Goal: Task Accomplishment & Management: Complete application form

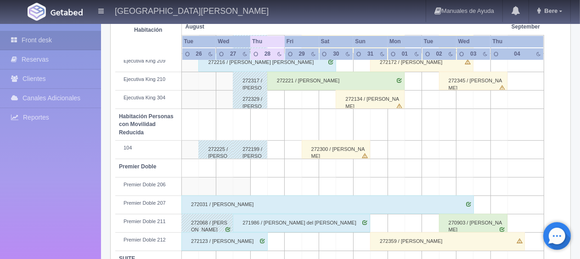
scroll to position [398, 0]
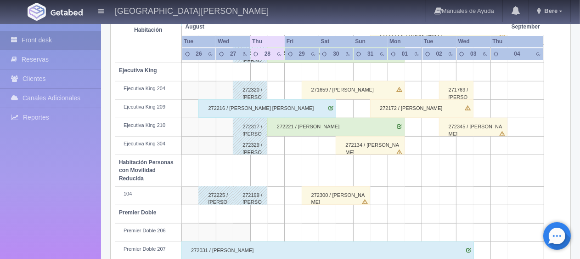
click at [373, 149] on div "272134 / [PERSON_NAME]" at bounding box center [370, 145] width 69 height 18
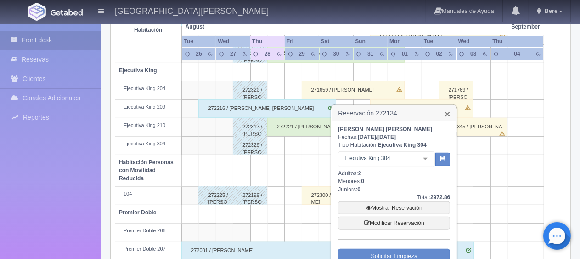
click at [447, 115] on link "×" at bounding box center [448, 114] width 6 height 10
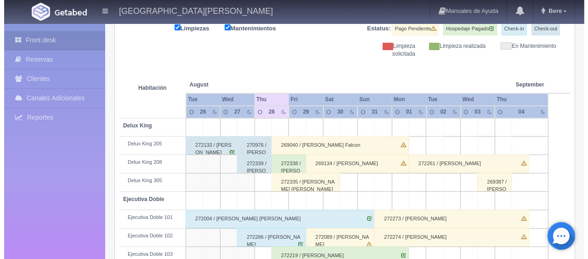
scroll to position [30, 0]
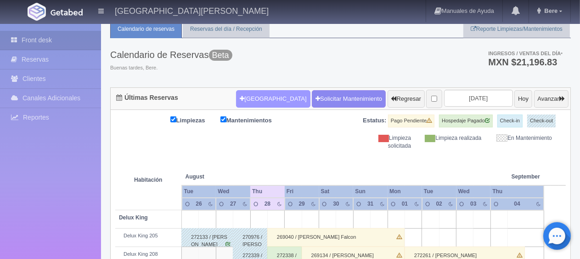
click at [257, 102] on button "[GEOGRAPHIC_DATA]" at bounding box center [273, 98] width 74 height 17
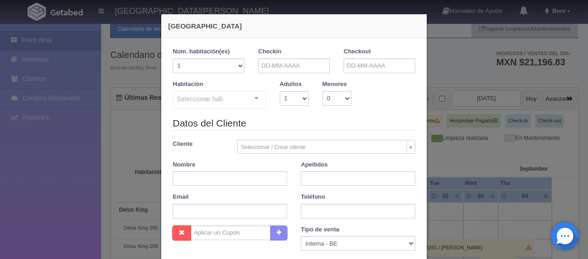
checkbox input "false"
drag, startPoint x: 268, startPoint y: 63, endPoint x: 292, endPoint y: 89, distance: 34.8
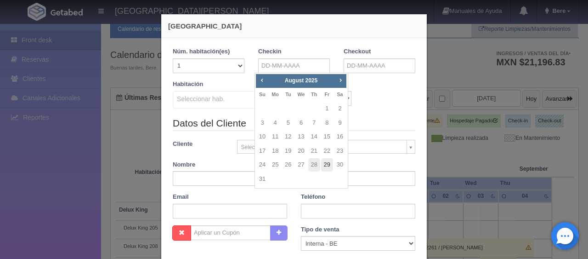
click at [325, 169] on link "29" at bounding box center [327, 164] width 12 height 13
type input "29-08-2025"
checkbox input "false"
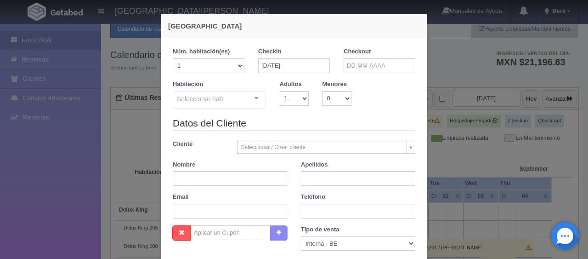
click at [357, 74] on div "Checkout" at bounding box center [379, 63] width 85 height 33
click at [356, 67] on input "text" at bounding box center [380, 65] width 72 height 15
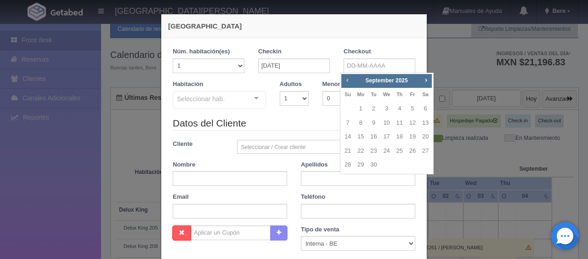
click at [346, 82] on span "Prev" at bounding box center [347, 79] width 7 height 7
click at [346, 179] on link "31" at bounding box center [348, 178] width 12 height 13
type input "31-08-2025"
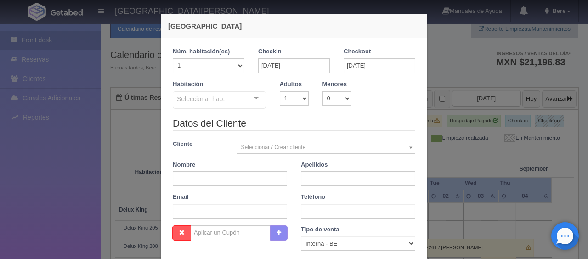
click at [227, 101] on div "Seleccionar hab." at bounding box center [219, 99] width 93 height 17
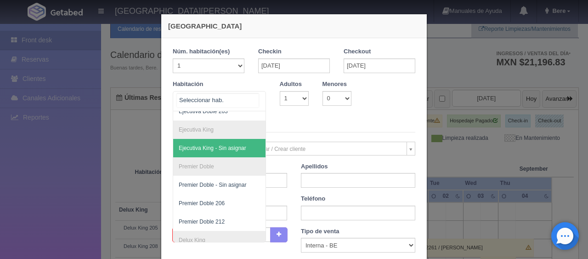
scroll to position [171, 0]
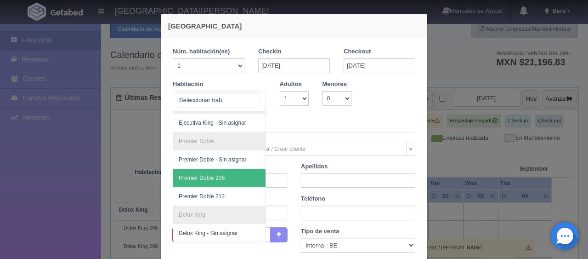
click at [234, 169] on span "Premier Doble 206" at bounding box center [250, 178] width 154 height 18
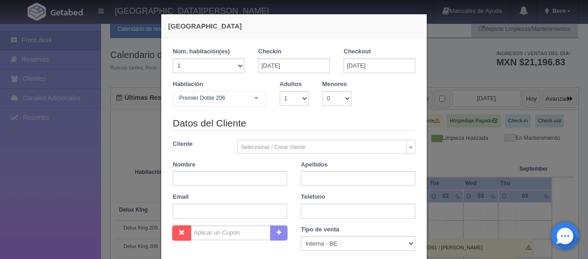
checkbox input "false"
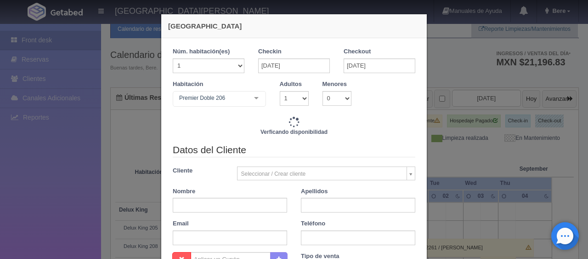
type input "2798.00"
checkbox input "false"
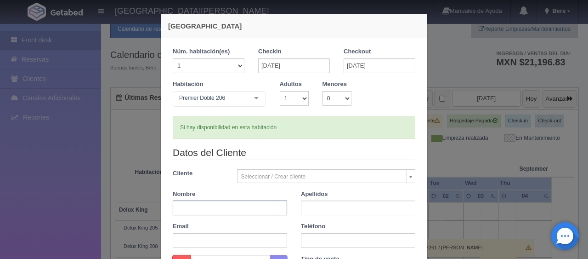
click at [213, 210] on input "text" at bounding box center [230, 207] width 114 height 15
paste input "[PERSON_NAME]"
drag, startPoint x: 195, startPoint y: 206, endPoint x: 236, endPoint y: 208, distance: 41.0
click at [236, 208] on input "[PERSON_NAME]" at bounding box center [230, 207] width 114 height 15
type input "[PERSON_NAME]"
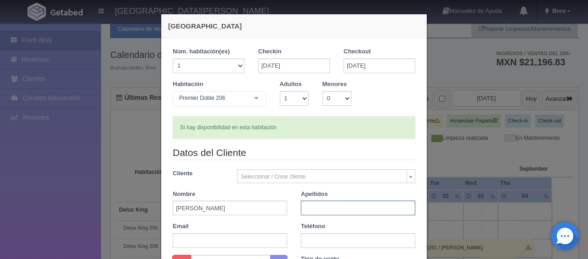
click at [308, 209] on input "text" at bounding box center [358, 207] width 114 height 15
paste input "Márquez"
type input "Márquez"
click at [244, 207] on input "[PERSON_NAME]" at bounding box center [230, 207] width 114 height 15
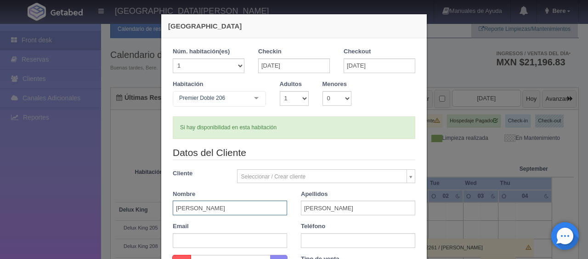
type input "Alberto"
drag, startPoint x: 287, startPoint y: 98, endPoint x: 287, endPoint y: 104, distance: 5.5
click at [287, 102] on select "1 2 3 4 5 6 7 8 9 10" at bounding box center [294, 98] width 29 height 15
select select "2"
click at [280, 91] on select "1 2 3 4 5 6 7 8 9 10" at bounding box center [294, 98] width 29 height 15
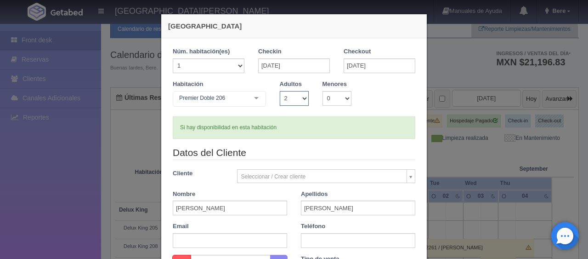
checkbox input "false"
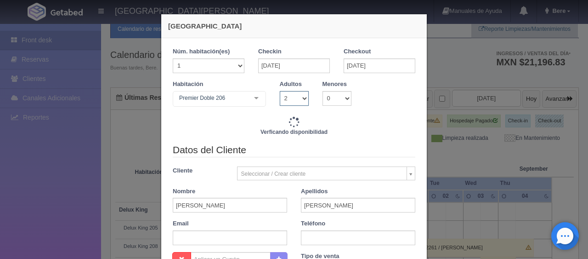
type input "3298.00"
checkbox input "false"
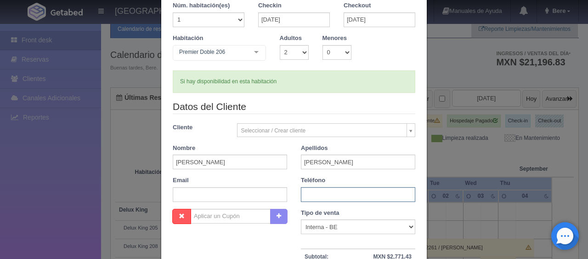
click at [315, 194] on input "text" at bounding box center [358, 194] width 114 height 15
paste input "1 2063800848"
type input "1 2063800848"
click at [323, 230] on select "Correo Electronico Interna - BE Llamada OTA Externa Otro WALK IN" at bounding box center [358, 226] width 114 height 15
select select "extota"
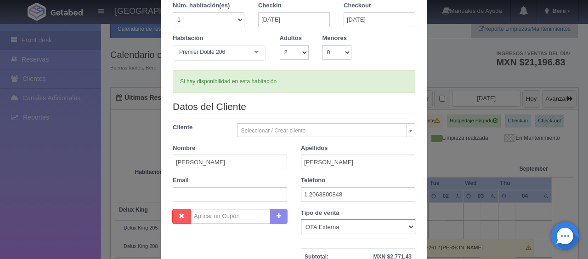
click at [301, 219] on select "Correo Electronico Interna - BE Llamada OTA Externa Otro WALK IN" at bounding box center [358, 226] width 114 height 15
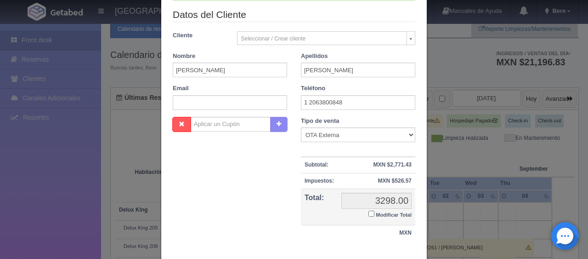
click at [369, 212] on input "Modificar Total" at bounding box center [372, 213] width 6 height 6
checkbox input "true"
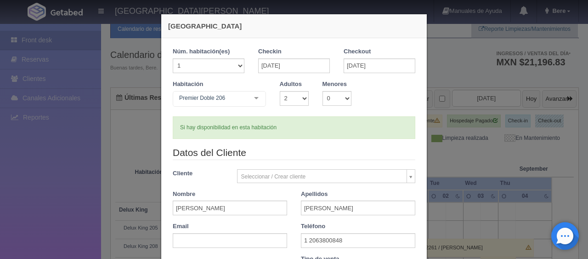
scroll to position [160, 0]
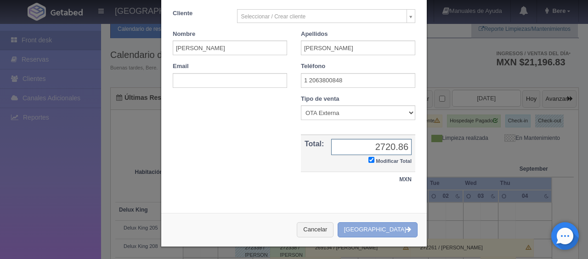
type input "2720.86"
click at [365, 231] on button "[GEOGRAPHIC_DATA]" at bounding box center [378, 229] width 80 height 15
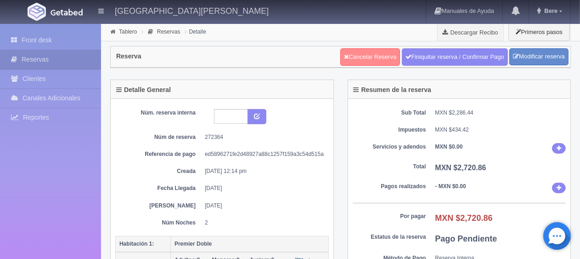
click at [358, 54] on link "Cancelar Reserva" at bounding box center [371, 56] width 60 height 17
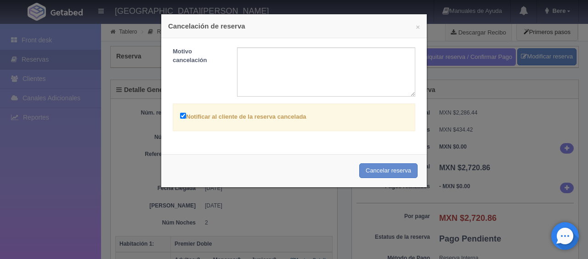
click at [257, 121] on div "Notificar al cliente de la reserva cancelada" at bounding box center [294, 117] width 243 height 28
click at [257, 116] on label "Notificar al cliente de la reserva cancelada" at bounding box center [243, 116] width 126 height 11
click at [186, 116] on input "Notificar al cliente de la reserva cancelada" at bounding box center [183, 116] width 6 height 6
checkbox input "false"
click at [386, 169] on button "Cancelar reserva" at bounding box center [388, 170] width 58 height 15
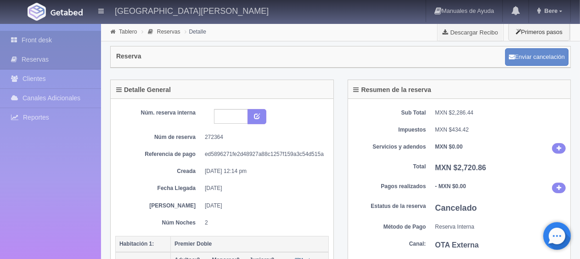
click at [26, 43] on link "Front desk" at bounding box center [50, 40] width 101 height 19
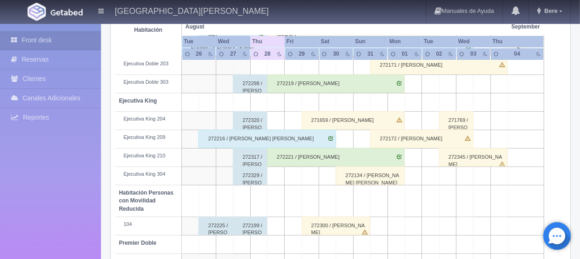
scroll to position [490, 0]
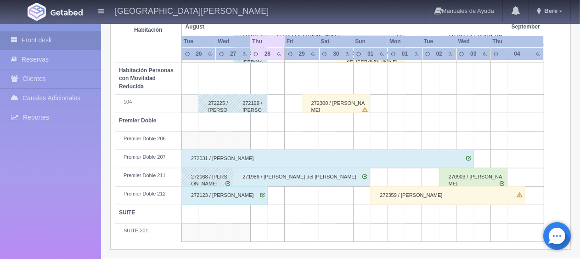
click at [355, 102] on div "272300 / [PERSON_NAME]" at bounding box center [336, 103] width 69 height 18
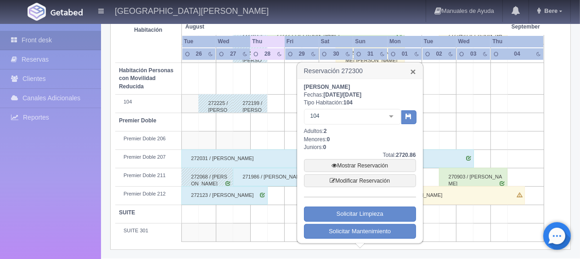
click at [411, 71] on link "×" at bounding box center [413, 72] width 6 height 10
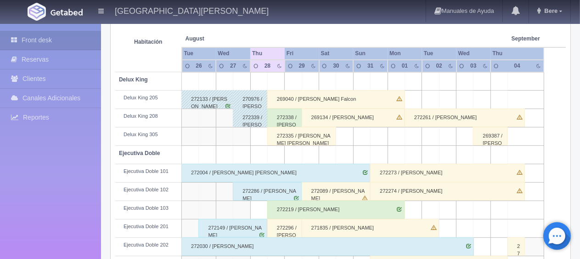
scroll to position [214, 0]
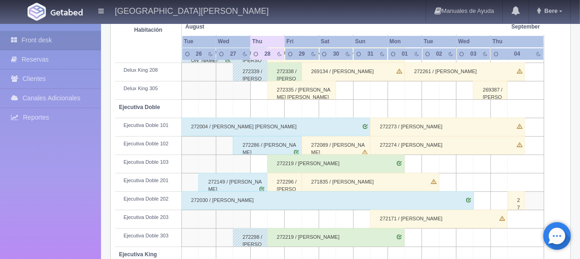
click at [236, 183] on div "272149 / [PERSON_NAME]" at bounding box center [233, 182] width 69 height 18
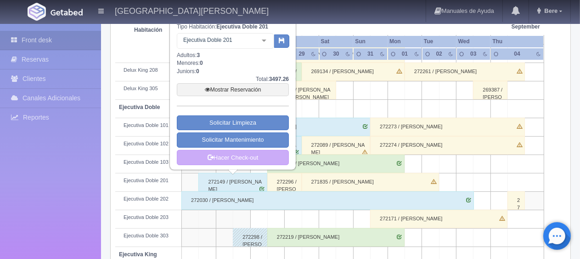
scroll to position [168, 0]
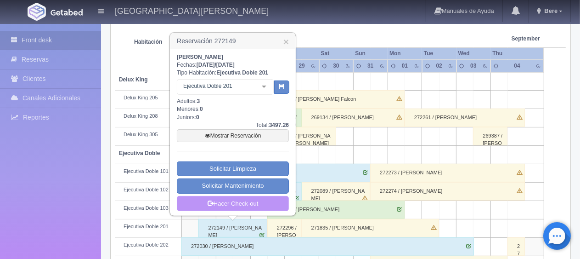
click at [255, 202] on link "Hacer Check-out" at bounding box center [233, 204] width 112 height 16
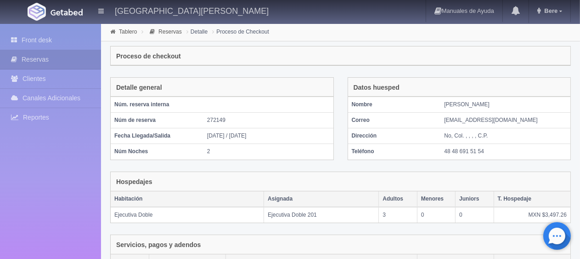
scroll to position [180, 0]
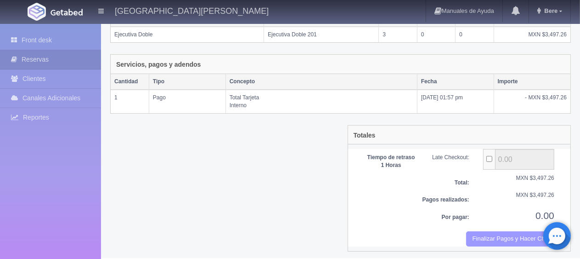
click at [492, 238] on button "Finalizar Pagos y Hacer Checkout" at bounding box center [510, 238] width 88 height 15
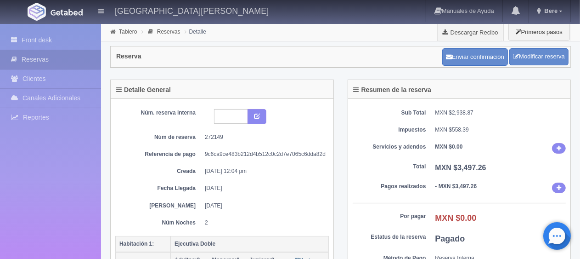
scroll to position [92, 0]
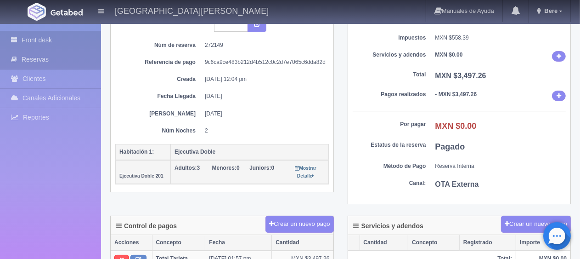
click at [74, 35] on link "Front desk" at bounding box center [50, 40] width 101 height 19
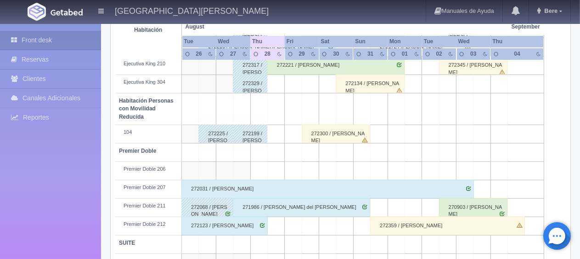
scroll to position [490, 0]
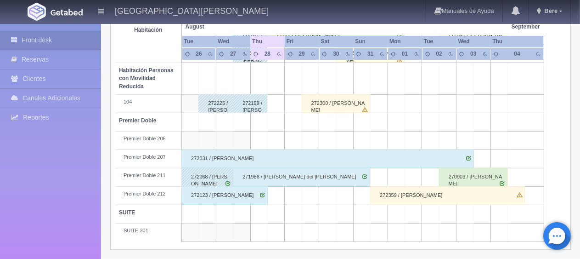
click at [215, 193] on div "272123 / [PERSON_NAME]" at bounding box center [225, 195] width 86 height 18
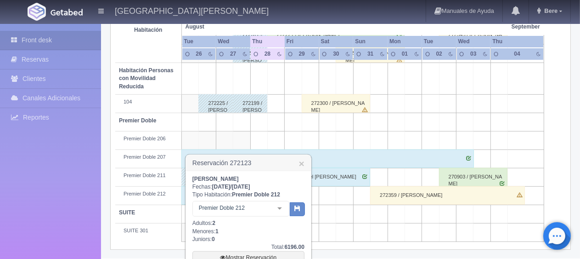
scroll to position [572, 0]
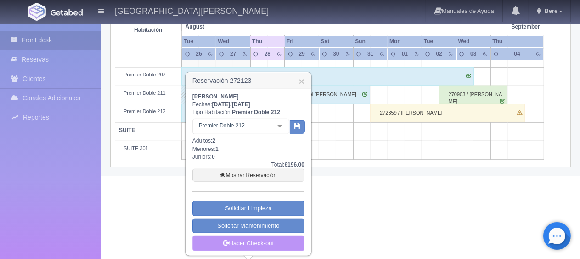
click at [225, 236] on link "Hacer Check-out" at bounding box center [249, 243] width 112 height 16
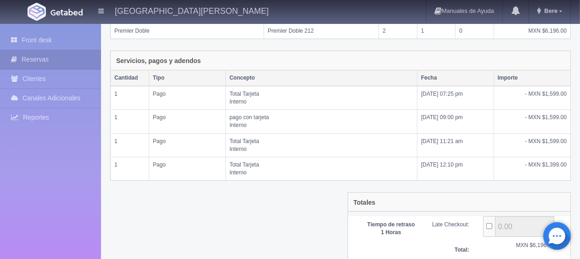
scroll to position [250, 0]
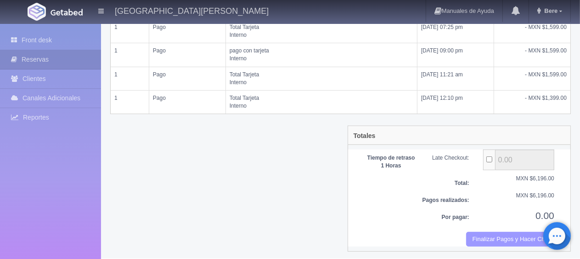
click at [504, 236] on button "Finalizar Pagos y Hacer Checkout" at bounding box center [510, 239] width 88 height 15
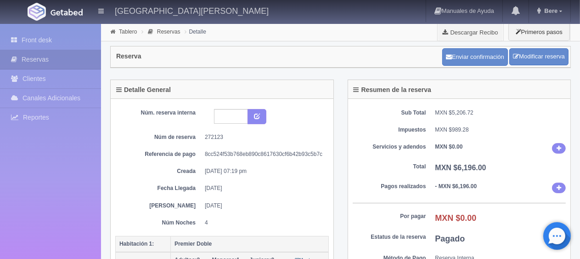
scroll to position [184, 0]
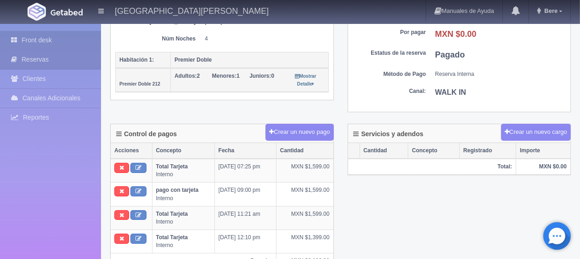
click at [66, 42] on link "Front desk" at bounding box center [50, 40] width 101 height 19
